Goal: Check status

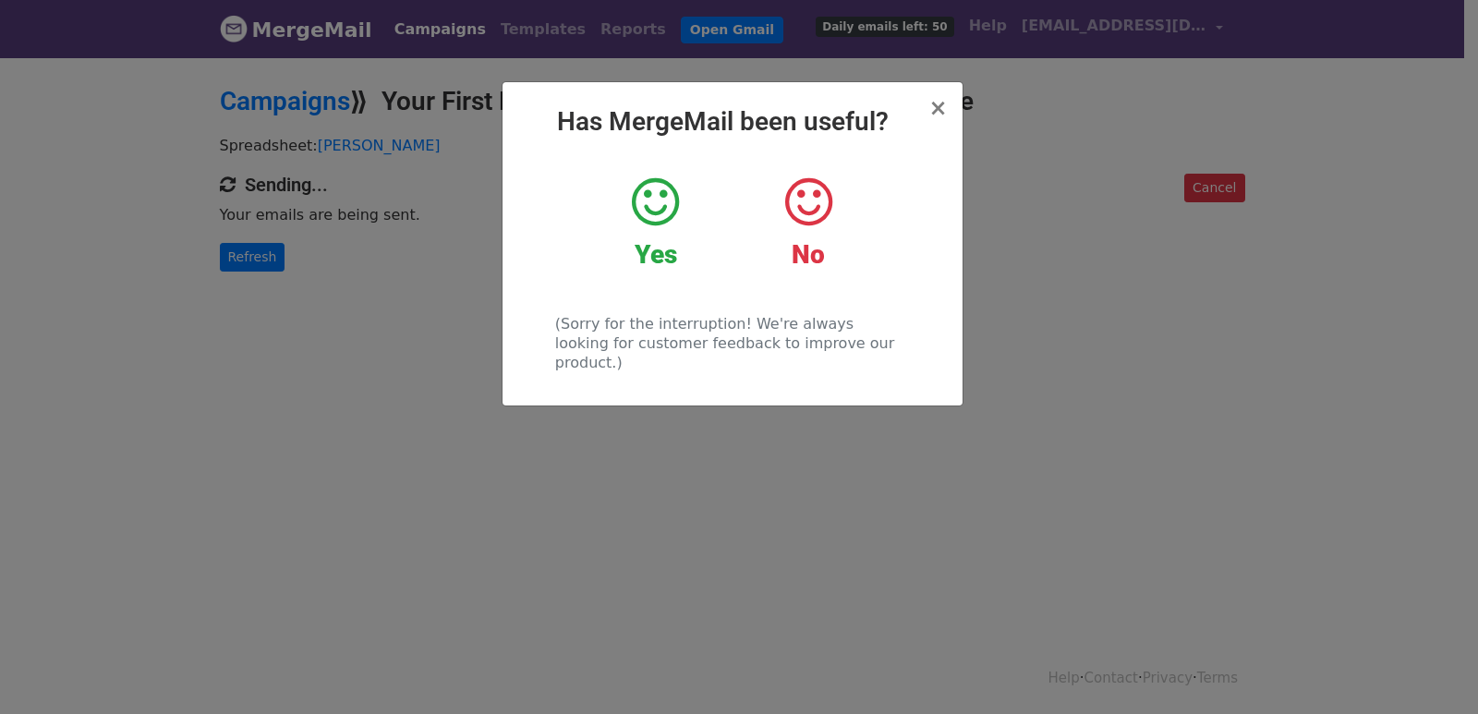
click at [265, 248] on div "× Has MergeMail been useful? Yes No (Sorry for the interruption! We're always l…" at bounding box center [739, 384] width 1478 height 659
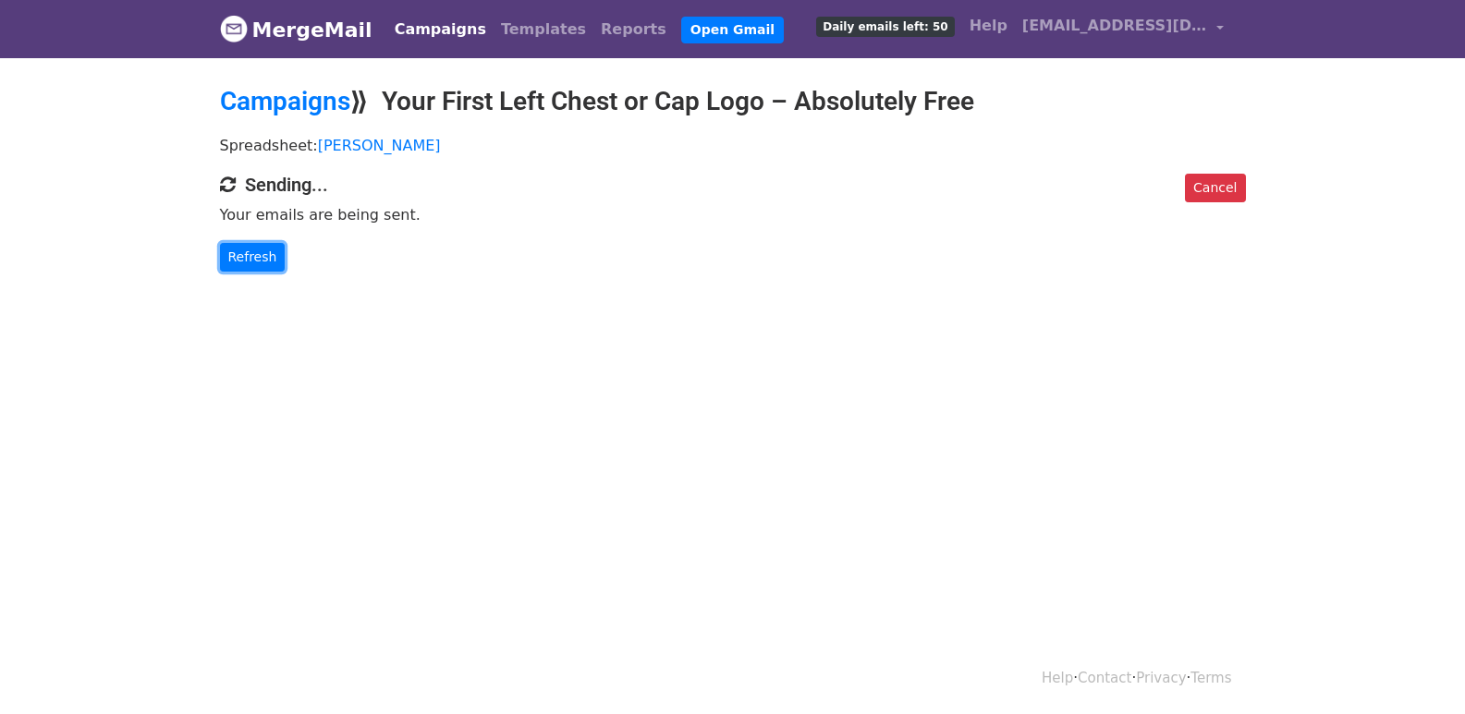
click at [265, 248] on link "Refresh" at bounding box center [253, 257] width 66 height 29
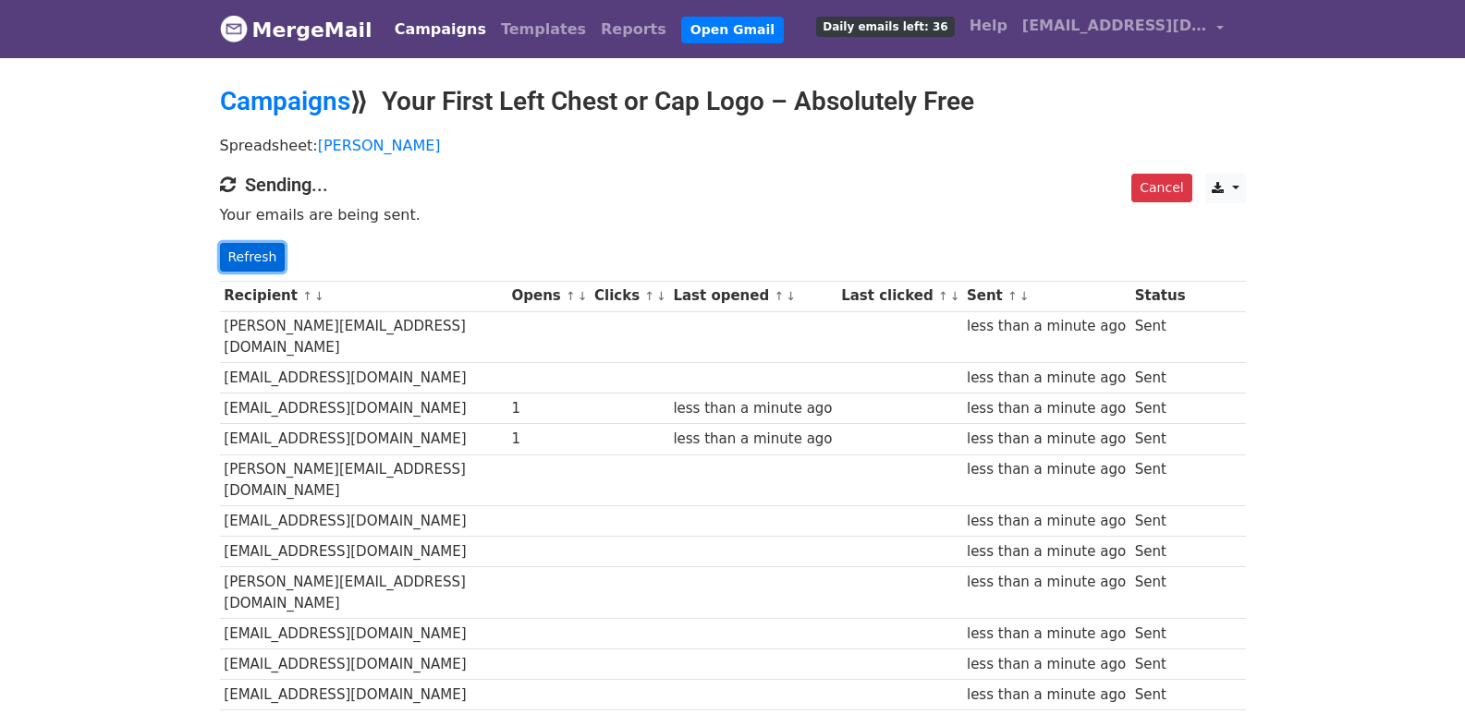
click at [273, 251] on link "Refresh" at bounding box center [253, 257] width 66 height 29
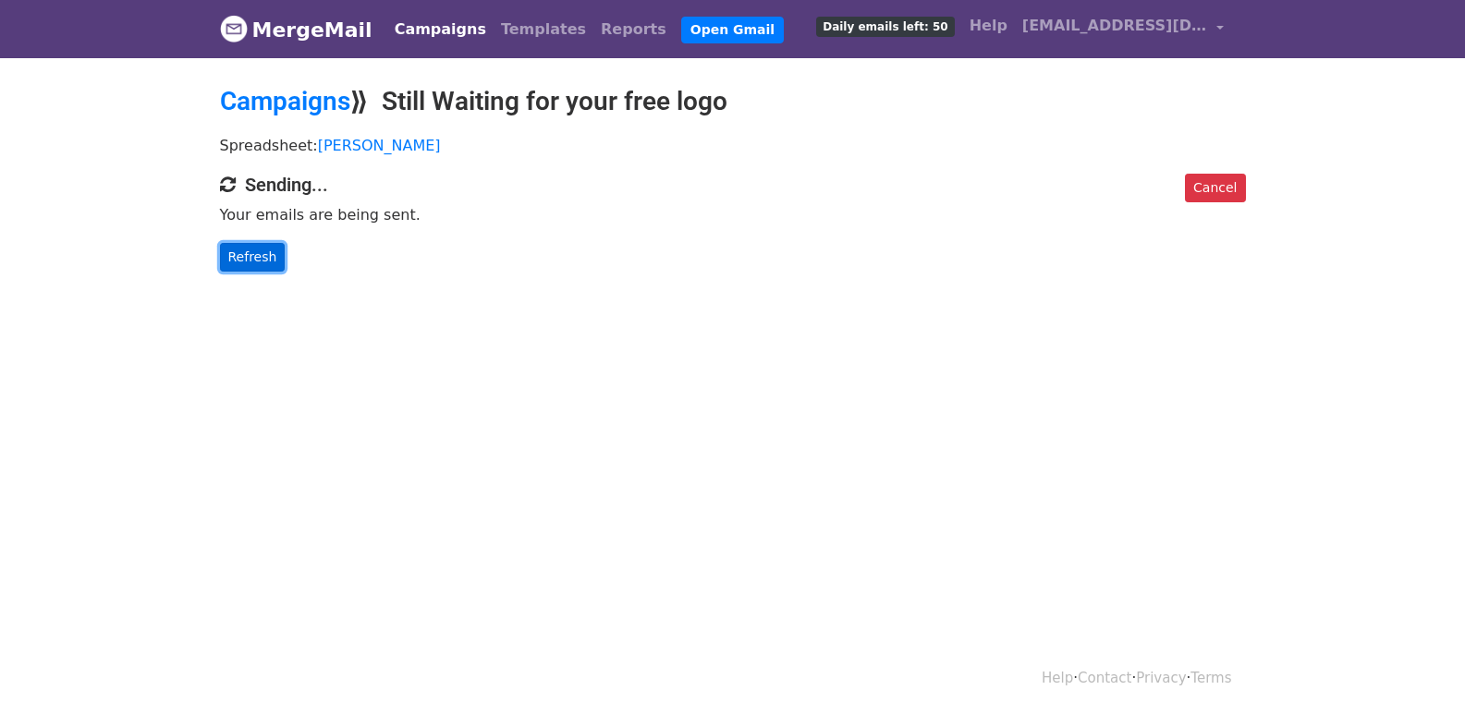
click at [252, 252] on link "Refresh" at bounding box center [253, 257] width 66 height 29
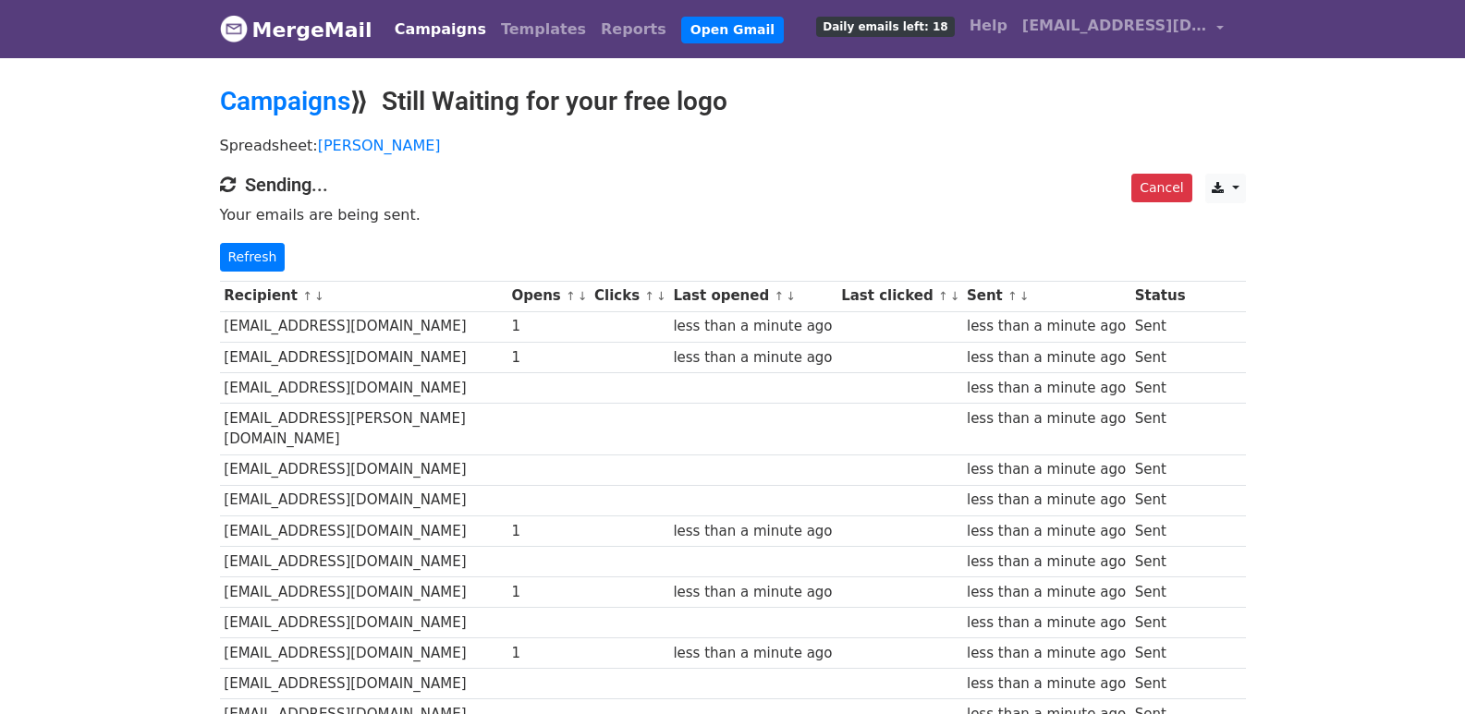
click at [237, 248] on link "Refresh" at bounding box center [253, 257] width 66 height 29
click at [247, 249] on link "Refresh" at bounding box center [253, 257] width 66 height 29
